Goal: Information Seeking & Learning: Learn about a topic

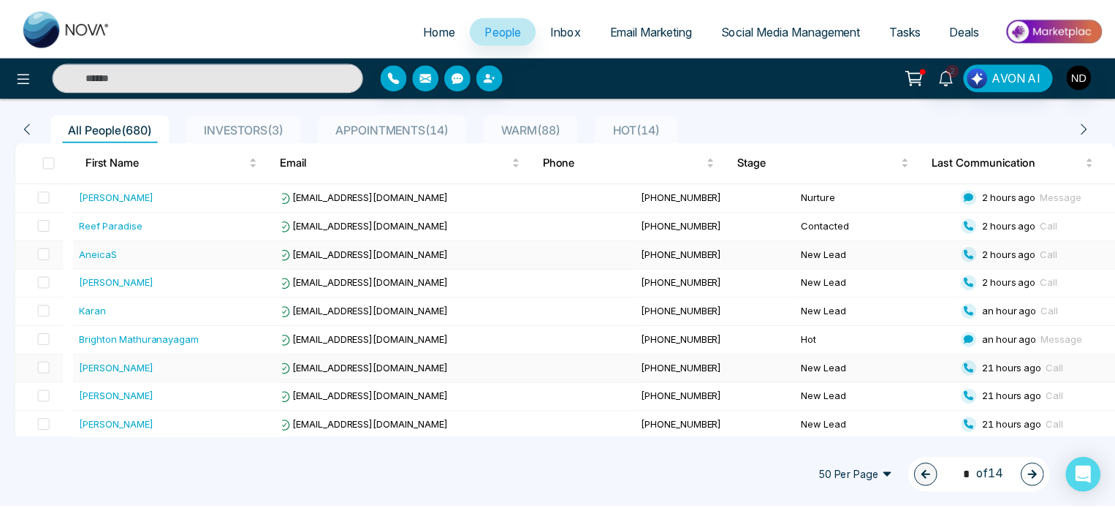
scroll to position [181, 0]
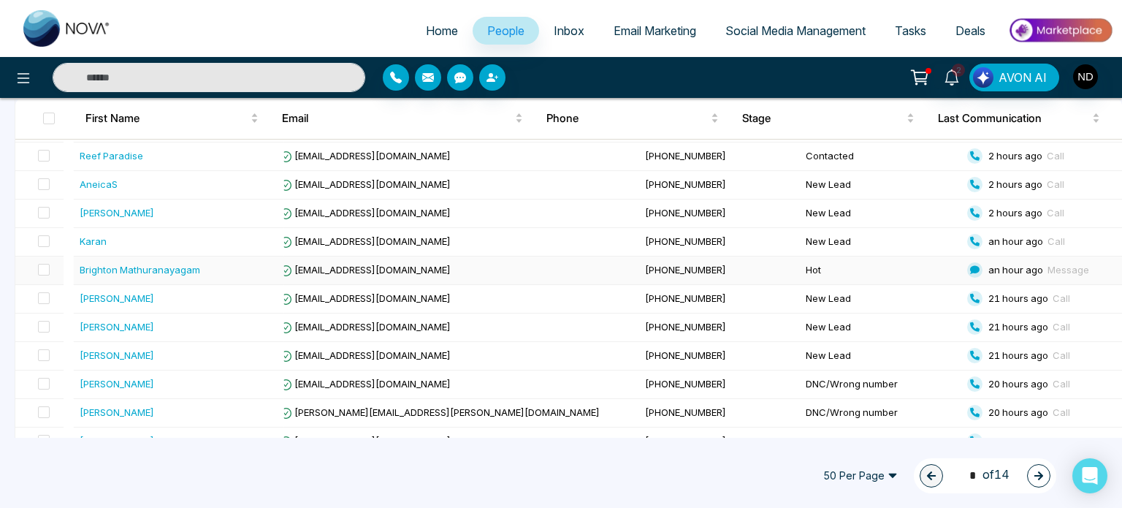
click at [210, 266] on div "Brighton Mathuranayagam" at bounding box center [179, 269] width 199 height 15
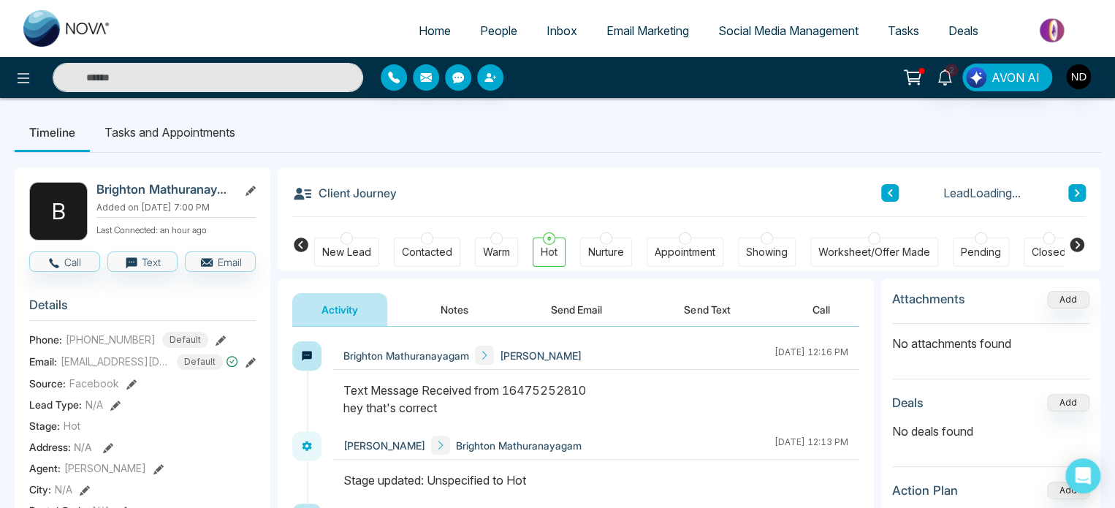
click at [446, 306] on button "Notes" at bounding box center [454, 309] width 86 height 33
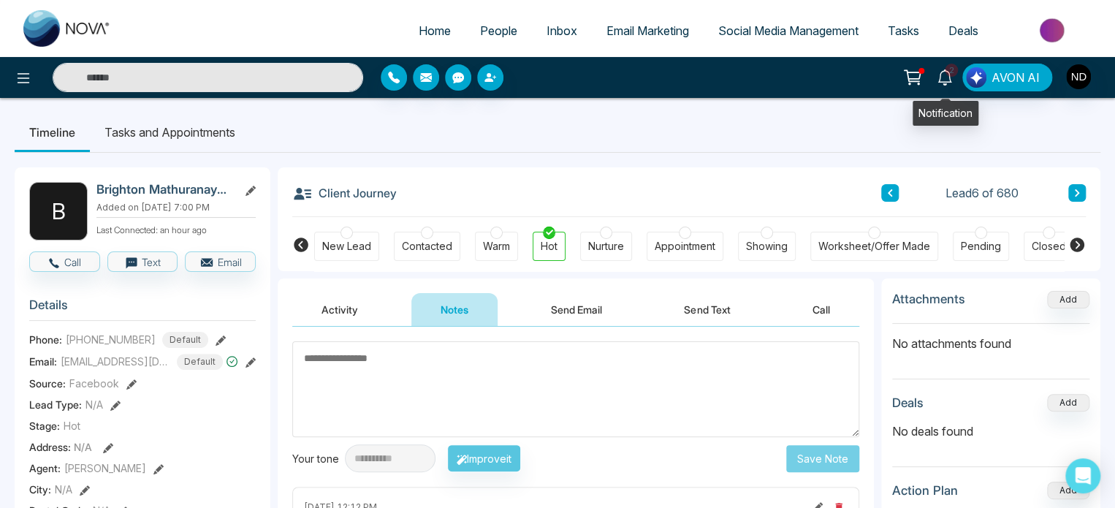
click at [952, 82] on icon at bounding box center [945, 77] width 16 height 16
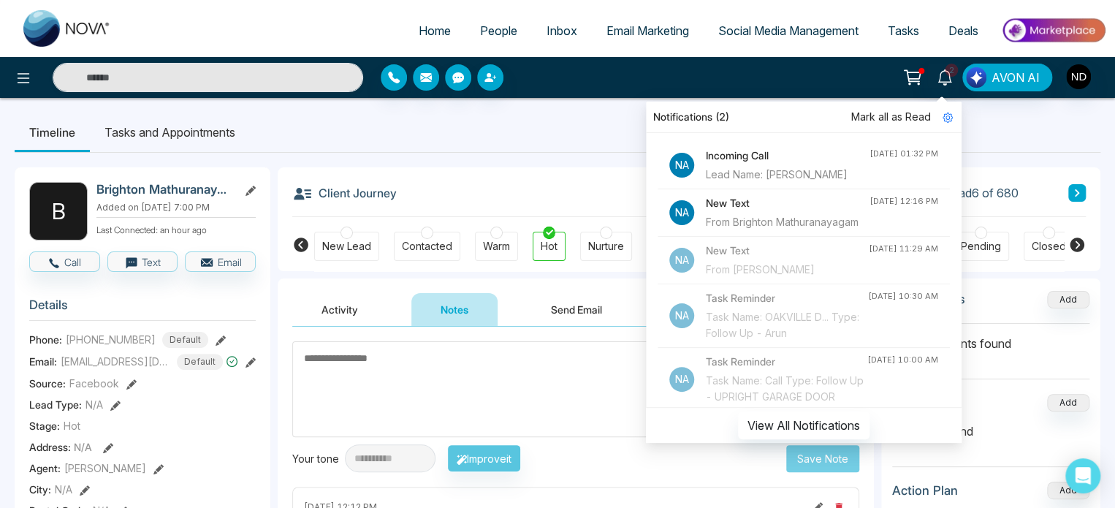
click at [749, 230] on div "From Brighton Mathuranayagam" at bounding box center [788, 222] width 164 height 16
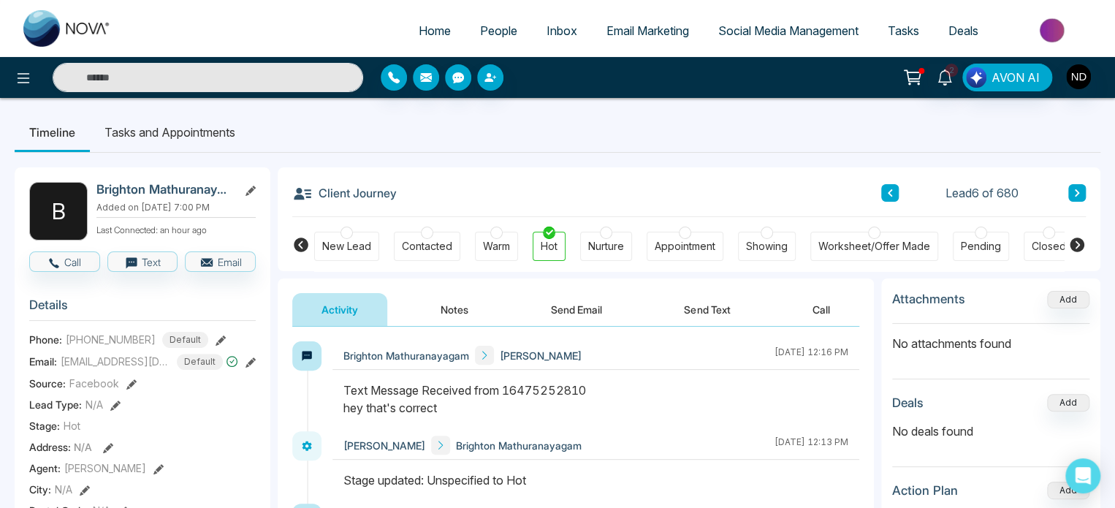
click at [500, 168] on div "Client Journey Lead 6 of 680" at bounding box center [688, 192] width 793 height 50
click at [940, 81] on icon at bounding box center [944, 77] width 14 height 16
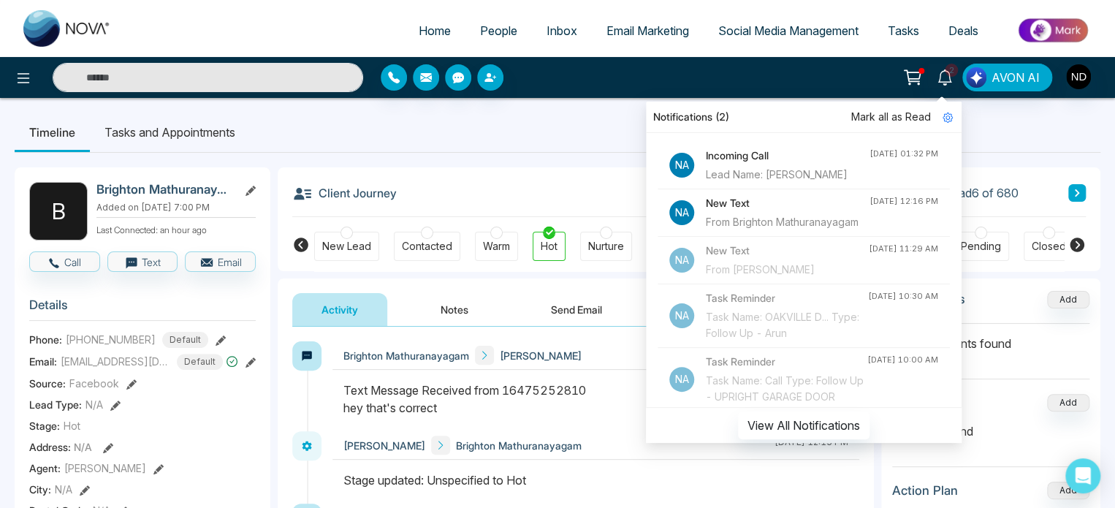
click at [757, 183] on div "Lead Name: [PERSON_NAME]" at bounding box center [788, 175] width 164 height 16
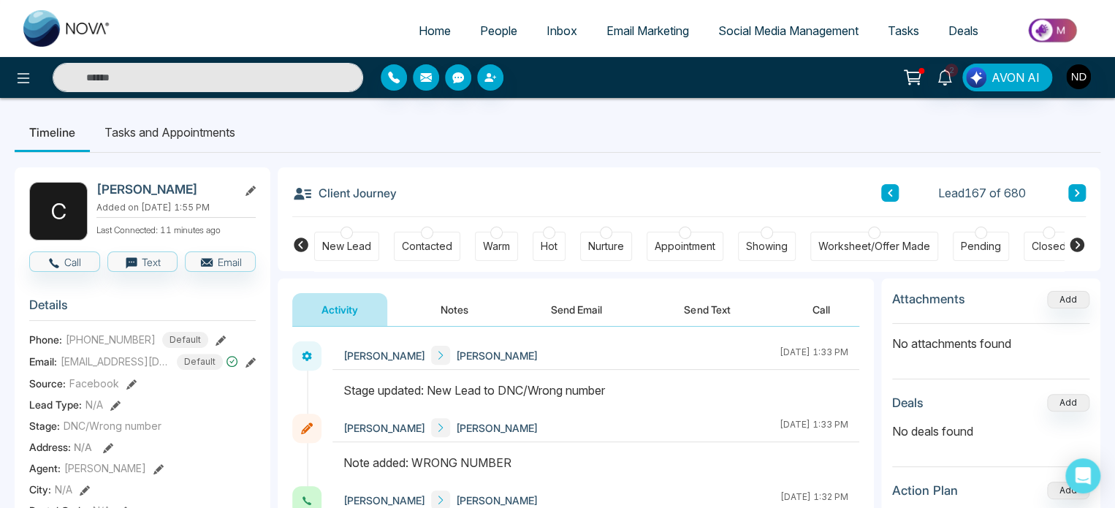
click at [514, 145] on ul "Timeline Tasks and Appointments" at bounding box center [558, 131] width 1086 height 39
click at [1079, 241] on icon at bounding box center [1076, 244] width 15 height 15
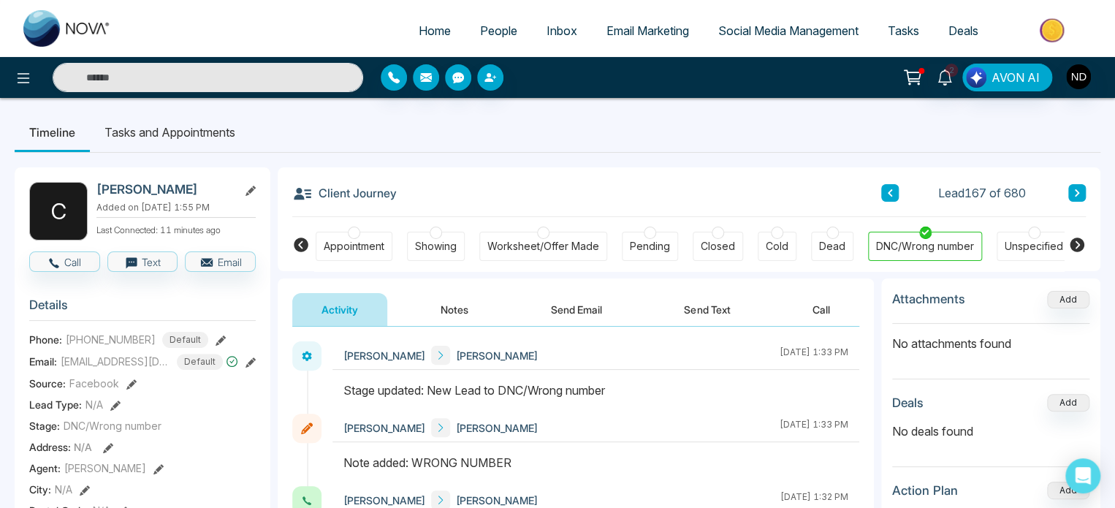
scroll to position [0, 333]
click at [736, 190] on div "Client Journey Lead 167 of 680" at bounding box center [688, 192] width 793 height 50
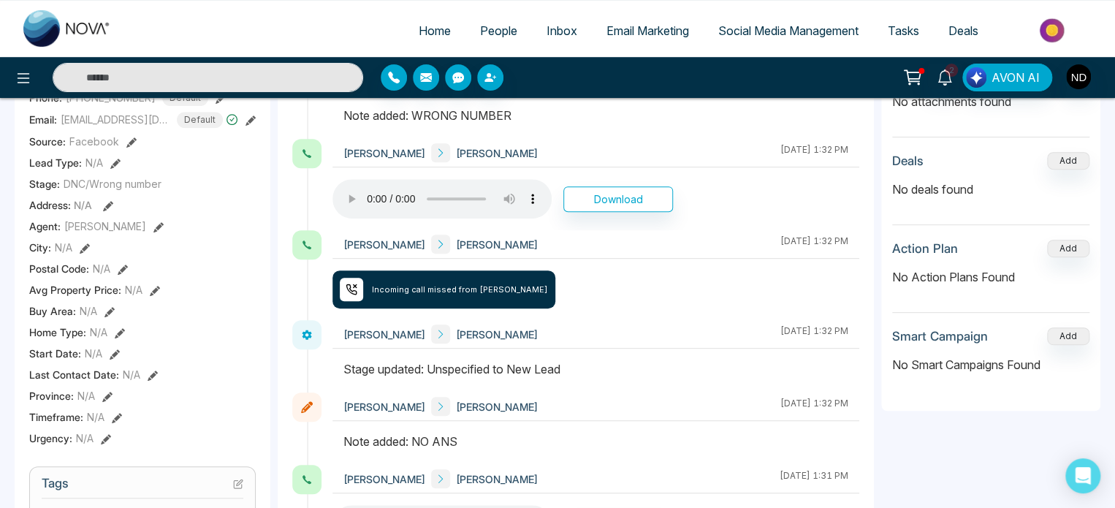
scroll to position [0, 0]
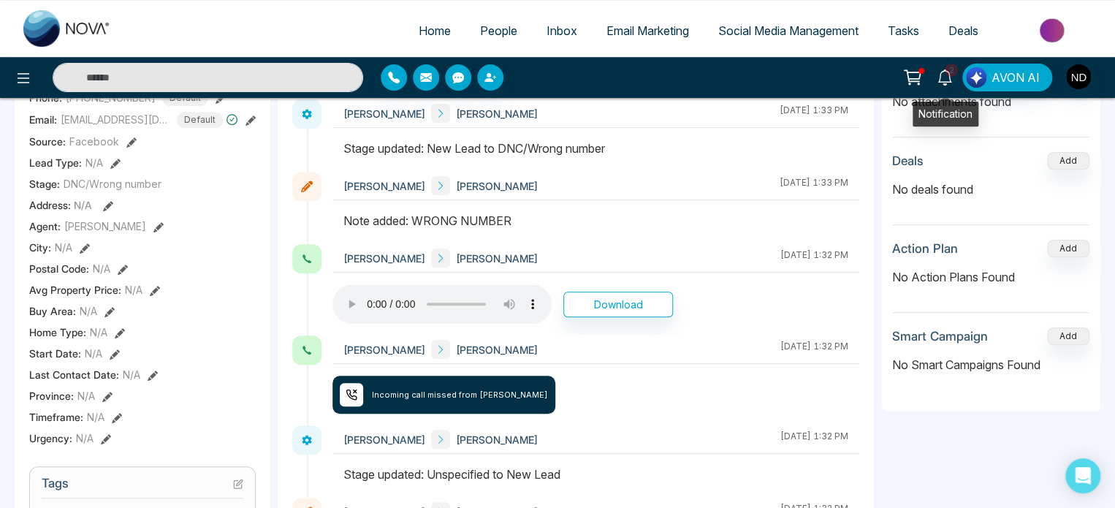
click at [944, 80] on icon at bounding box center [945, 77] width 16 height 16
